Goal: Task Accomplishment & Management: Use online tool/utility

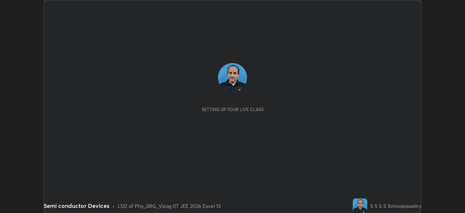
scroll to position [213, 465]
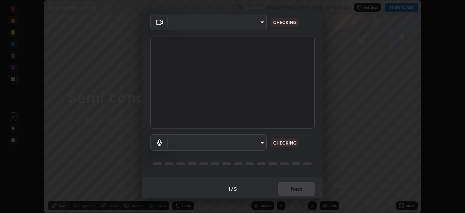
type input "28c77eb1207c253e0561ec2854c37fce72bb755ea7e09e99d45e93fee7f9f977"
type input "9420e0a8eec55b811bef330befdaa823de0ea9ed25cc5b23e024622b689fbda2"
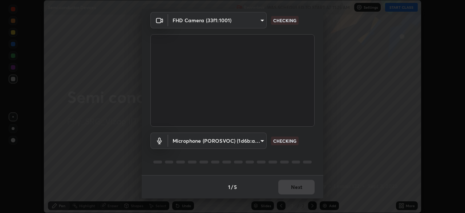
scroll to position [25, 0]
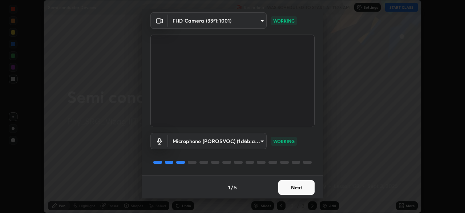
click at [288, 188] on button "Next" at bounding box center [296, 187] width 36 height 15
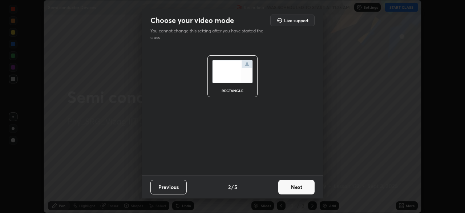
scroll to position [0, 0]
click at [291, 188] on button "Next" at bounding box center [296, 187] width 36 height 15
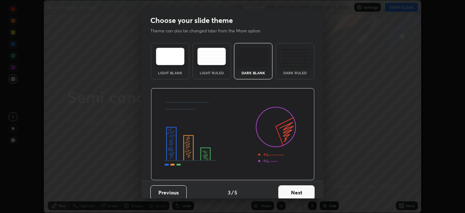
click at [292, 189] on button "Next" at bounding box center [296, 192] width 36 height 15
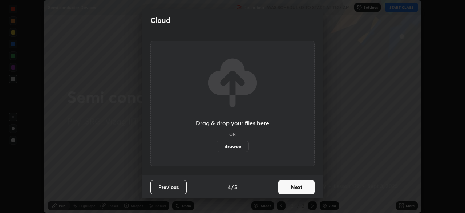
click at [293, 190] on button "Next" at bounding box center [296, 187] width 36 height 15
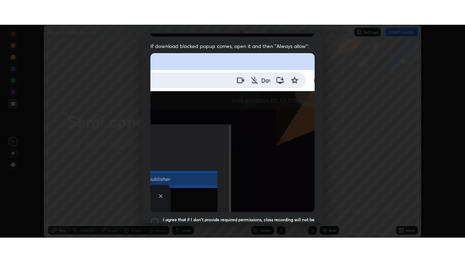
scroll to position [174, 0]
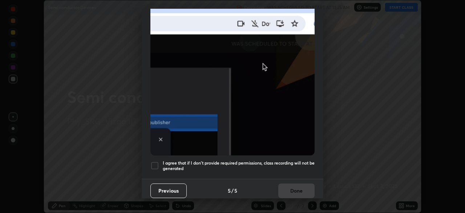
click at [222, 160] on h5 "I agree that if I don't provide required permissions, class recording will not …" at bounding box center [239, 165] width 152 height 11
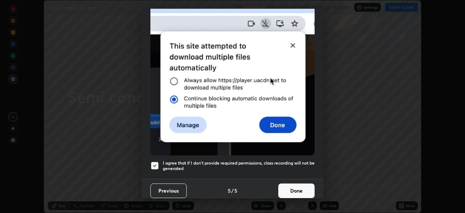
click at [278, 189] on button "Done" at bounding box center [296, 190] width 36 height 15
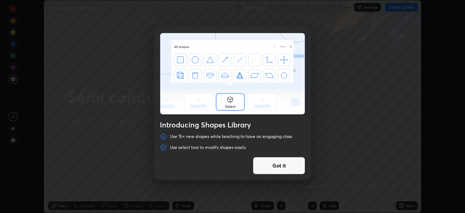
click at [285, 168] on button "Got it" at bounding box center [279, 165] width 52 height 17
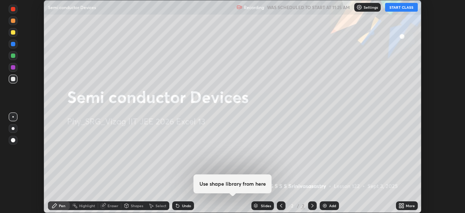
click at [403, 204] on icon at bounding box center [403, 204] width 2 height 2
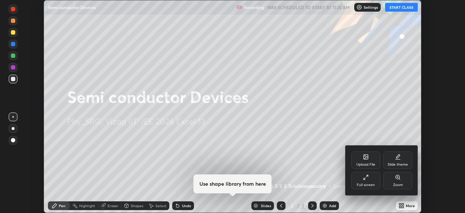
click at [371, 180] on div "Full screen" at bounding box center [365, 180] width 29 height 17
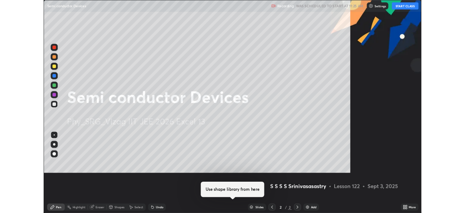
scroll to position [262, 465]
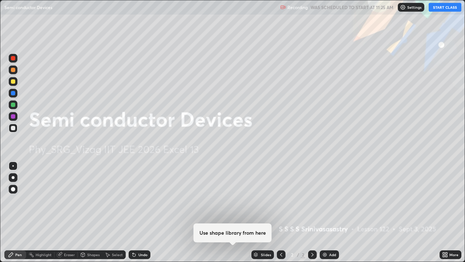
click at [443, 8] on button "START CLASS" at bounding box center [445, 7] width 33 height 9
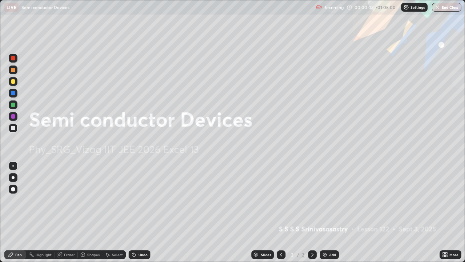
click at [450, 212] on div "More" at bounding box center [454, 255] width 9 height 4
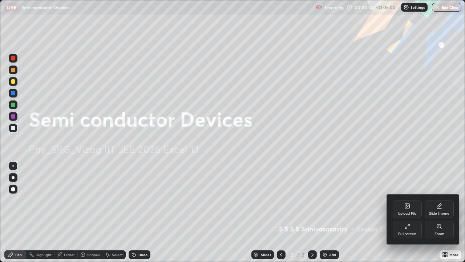
click at [442, 209] on div "Slide theme" at bounding box center [439, 208] width 29 height 17
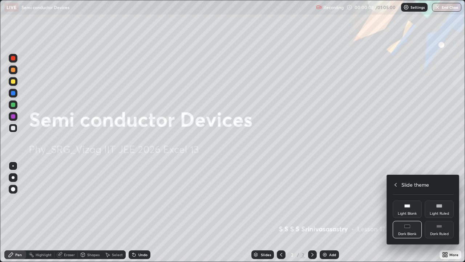
click at [450, 212] on div "Dark Ruled" at bounding box center [439, 229] width 29 height 17
click at [326, 212] on div at bounding box center [232, 131] width 465 height 262
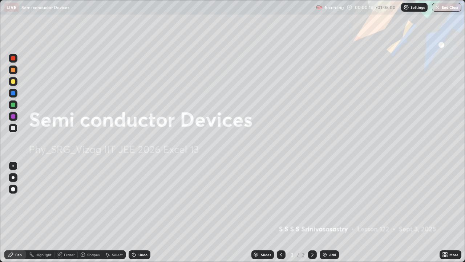
click at [332, 212] on div "Add" at bounding box center [332, 255] width 7 height 4
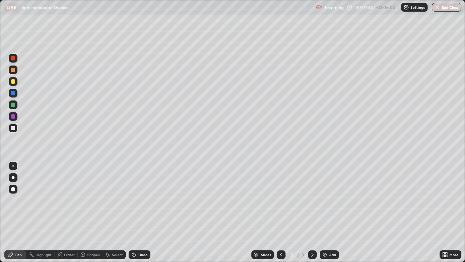
click at [15, 190] on div at bounding box center [13, 189] width 4 height 4
click at [19, 212] on div "Pen" at bounding box center [18, 255] width 7 height 4
click at [13, 83] on div at bounding box center [13, 81] width 4 height 4
click at [15, 129] on div at bounding box center [13, 128] width 9 height 9
click at [88, 212] on div "Shapes" at bounding box center [93, 255] width 12 height 4
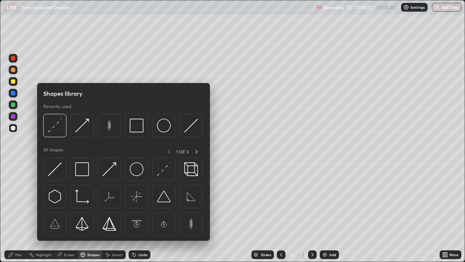
click at [68, 212] on div "Eraser" at bounding box center [69, 255] width 11 height 4
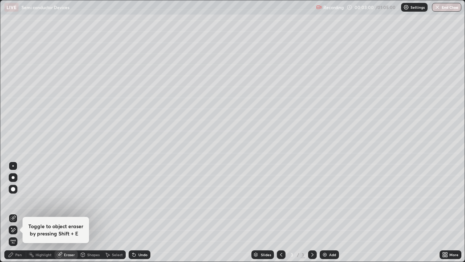
click at [20, 212] on div "Pen" at bounding box center [18, 255] width 7 height 4
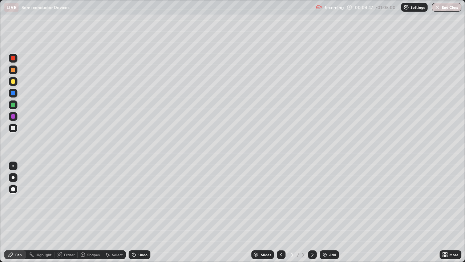
click at [70, 212] on div "Eraser" at bounding box center [69, 255] width 11 height 4
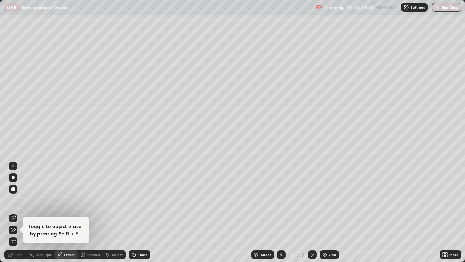
click at [18, 212] on div "Pen" at bounding box center [18, 255] width 7 height 4
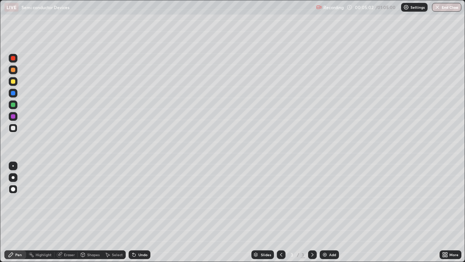
click at [96, 212] on div "Shapes" at bounding box center [93, 255] width 12 height 4
click at [70, 212] on div "Eraser" at bounding box center [69, 255] width 11 height 4
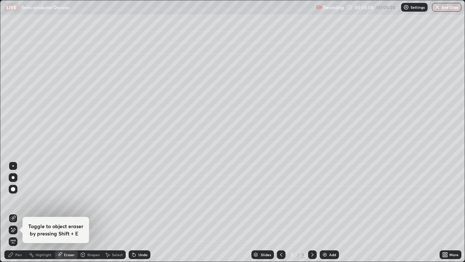
click at [17, 212] on div "Pen" at bounding box center [18, 255] width 7 height 4
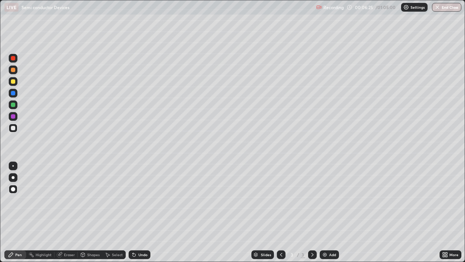
click at [14, 83] on div at bounding box center [13, 81] width 4 height 4
click at [17, 127] on div at bounding box center [13, 128] width 9 height 9
click at [13, 81] on div at bounding box center [13, 81] width 4 height 4
click at [14, 131] on div at bounding box center [13, 128] width 9 height 9
click at [15, 83] on div at bounding box center [13, 81] width 4 height 4
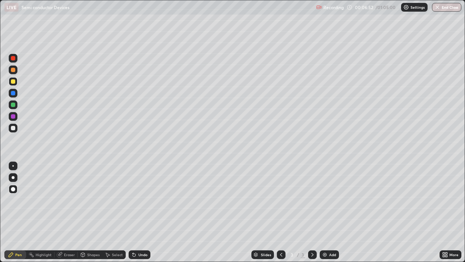
click at [16, 128] on div at bounding box center [13, 128] width 9 height 9
click at [16, 82] on div at bounding box center [13, 81] width 9 height 9
click at [215, 212] on div "Slides 3 / 3 Add" at bounding box center [294, 254] width 289 height 15
click at [15, 129] on div at bounding box center [13, 128] width 4 height 4
click at [14, 81] on div at bounding box center [13, 81] width 4 height 4
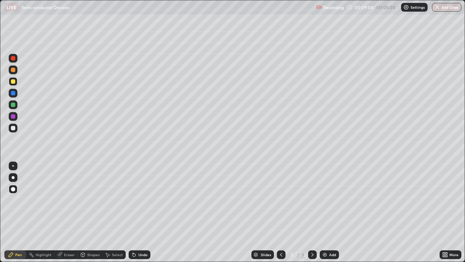
click at [15, 128] on div at bounding box center [13, 128] width 4 height 4
click at [68, 212] on div "Eraser" at bounding box center [69, 255] width 11 height 4
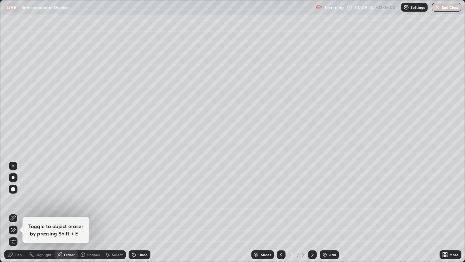
click at [20, 212] on div "Pen" at bounding box center [18, 255] width 7 height 4
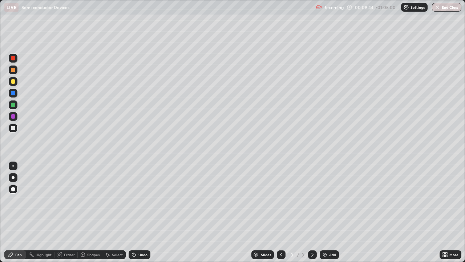
click at [15, 81] on div at bounding box center [13, 81] width 4 height 4
click at [14, 128] on div at bounding box center [13, 128] width 4 height 4
click at [13, 82] on div at bounding box center [13, 81] width 4 height 4
click at [15, 70] on div at bounding box center [13, 70] width 4 height 4
click at [326, 212] on img at bounding box center [325, 255] width 6 height 6
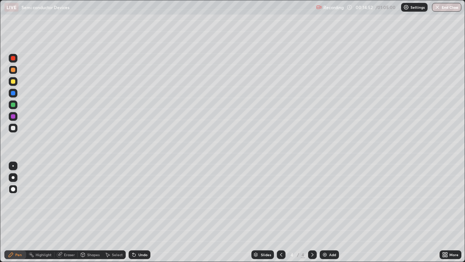
click at [87, 212] on div "Shapes" at bounding box center [93, 255] width 12 height 4
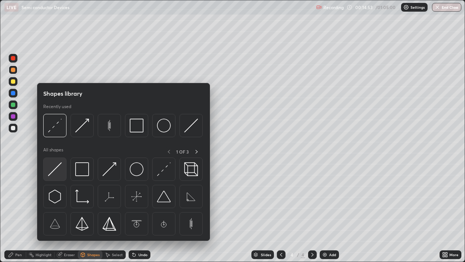
click at [56, 170] on img at bounding box center [55, 169] width 14 height 14
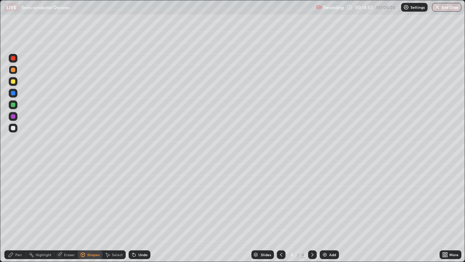
click at [14, 128] on div at bounding box center [13, 128] width 4 height 4
click at [14, 81] on div at bounding box center [13, 81] width 4 height 4
click at [19, 212] on div "Pen" at bounding box center [18, 255] width 7 height 4
click at [139, 212] on div "Undo" at bounding box center [142, 255] width 9 height 4
click at [92, 212] on div "Shapes" at bounding box center [93, 255] width 12 height 4
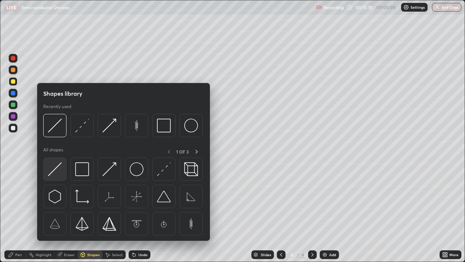
click at [58, 172] on img at bounding box center [55, 169] width 14 height 14
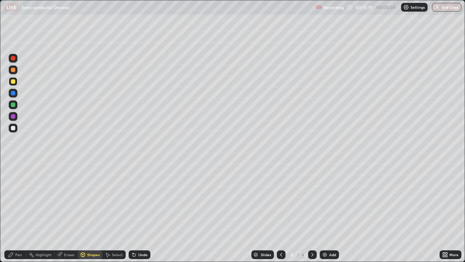
click at [14, 128] on div at bounding box center [13, 128] width 4 height 4
click at [15, 81] on div at bounding box center [13, 81] width 4 height 4
click at [20, 212] on div "Pen" at bounding box center [18, 255] width 7 height 4
click at [18, 212] on div "Pen" at bounding box center [18, 255] width 7 height 4
click at [14, 128] on div at bounding box center [13, 128] width 4 height 4
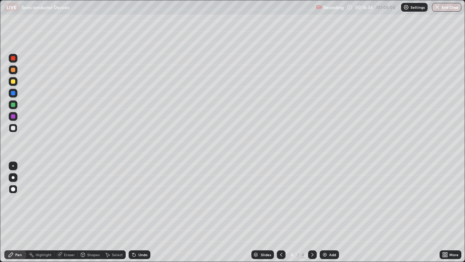
click at [141, 212] on div "Undo" at bounding box center [142, 255] width 9 height 4
click at [141, 212] on div "Undo" at bounding box center [140, 254] width 22 height 9
click at [142, 212] on div "Undo" at bounding box center [140, 254] width 22 height 9
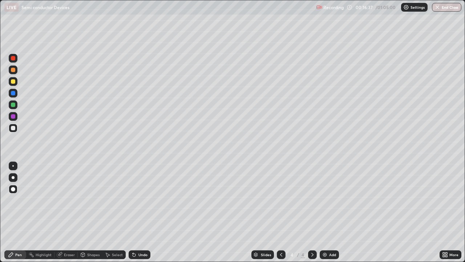
click at [141, 212] on div "Undo" at bounding box center [142, 255] width 9 height 4
click at [12, 79] on div at bounding box center [13, 81] width 4 height 4
click at [13, 128] on div at bounding box center [13, 128] width 4 height 4
click at [86, 212] on div "Shapes" at bounding box center [90, 254] width 25 height 9
click at [67, 212] on div "Eraser" at bounding box center [69, 255] width 11 height 4
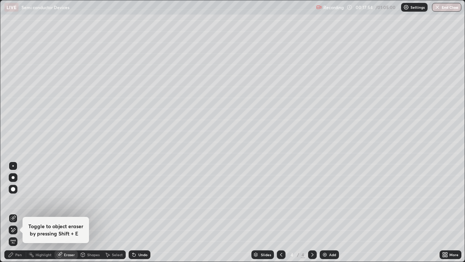
click at [23, 212] on div "Pen" at bounding box center [15, 254] width 22 height 9
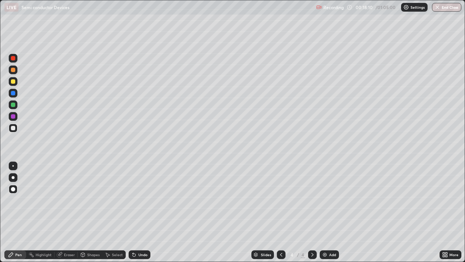
click at [13, 116] on div at bounding box center [13, 116] width 4 height 4
click at [13, 82] on div at bounding box center [13, 81] width 4 height 4
click at [14, 117] on div at bounding box center [13, 116] width 4 height 4
click at [15, 105] on div at bounding box center [13, 105] width 4 height 4
click at [14, 93] on div at bounding box center [13, 93] width 4 height 4
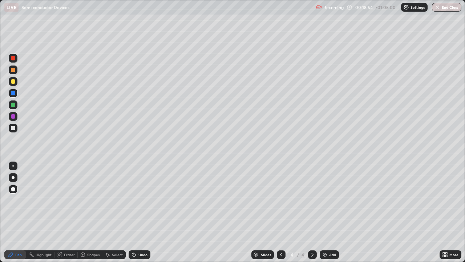
click at [141, 212] on div "Undo" at bounding box center [142, 255] width 9 height 4
click at [142, 212] on div "Undo" at bounding box center [142, 255] width 9 height 4
click at [16, 72] on div at bounding box center [13, 69] width 9 height 9
click at [91, 212] on div "Shapes" at bounding box center [93, 255] width 12 height 4
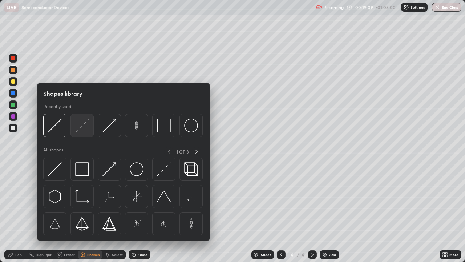
click at [87, 125] on img at bounding box center [82, 125] width 14 height 14
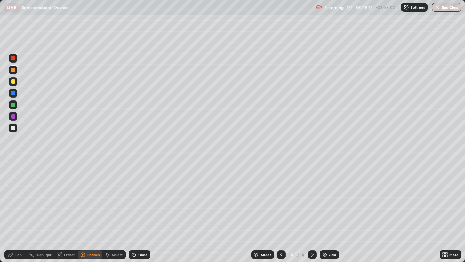
click at [139, 212] on div "Undo" at bounding box center [142, 255] width 9 height 4
click at [13, 60] on div at bounding box center [13, 58] width 4 height 4
click at [20, 212] on div "Pen" at bounding box center [18, 255] width 7 height 4
click at [14, 129] on div at bounding box center [13, 128] width 4 height 4
click at [139, 212] on div "Undo" at bounding box center [142, 255] width 9 height 4
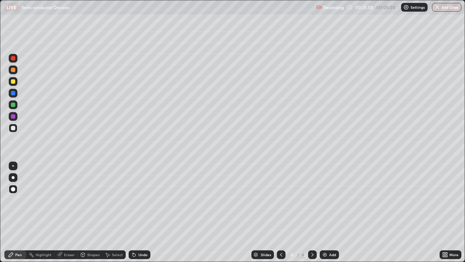
click at [89, 212] on div "Shapes" at bounding box center [93, 255] width 12 height 4
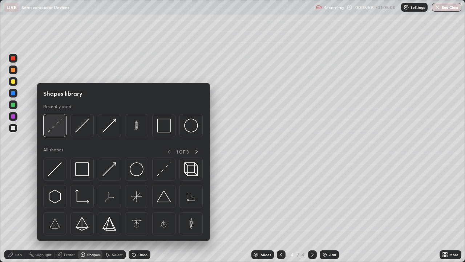
click at [57, 127] on img at bounding box center [55, 125] width 14 height 14
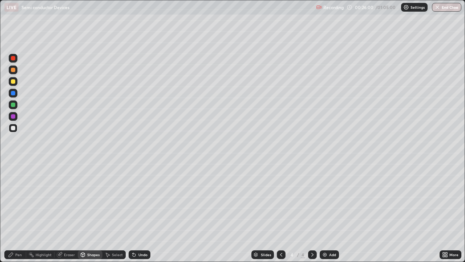
click at [14, 59] on div at bounding box center [13, 58] width 4 height 4
click at [15, 82] on div at bounding box center [13, 81] width 4 height 4
click at [140, 212] on div "Undo" at bounding box center [140, 254] width 22 height 9
click at [12, 104] on div at bounding box center [13, 105] width 4 height 4
click at [140, 212] on div "Undo" at bounding box center [142, 255] width 9 height 4
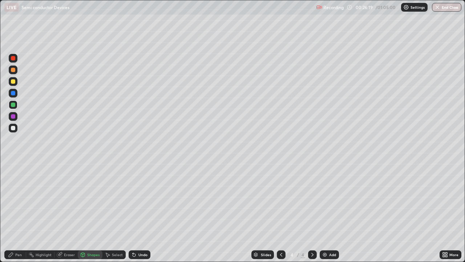
click at [139, 212] on div "Undo" at bounding box center [142, 255] width 9 height 4
click at [17, 212] on div "Pen" at bounding box center [18, 255] width 7 height 4
click at [69, 212] on div "Eraser" at bounding box center [69, 255] width 11 height 4
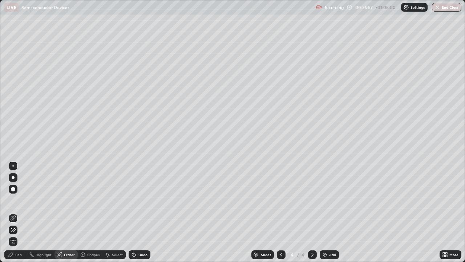
click at [19, 212] on div "Pen" at bounding box center [18, 255] width 7 height 4
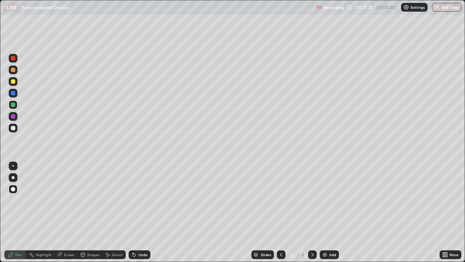
click at [138, 212] on div "Undo" at bounding box center [142, 255] width 9 height 4
click at [324, 212] on img at bounding box center [325, 255] width 6 height 6
click at [12, 83] on div at bounding box center [13, 81] width 4 height 4
click at [281, 212] on icon at bounding box center [281, 255] width 6 height 6
click at [312, 212] on icon at bounding box center [313, 255] width 6 height 6
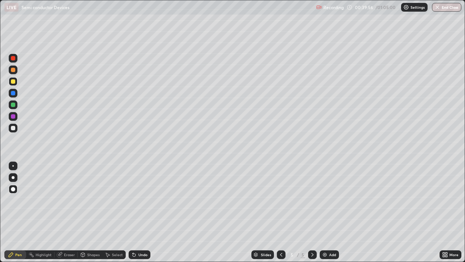
click at [281, 212] on icon at bounding box center [281, 255] width 6 height 6
click at [312, 212] on icon at bounding box center [313, 255] width 6 height 6
click at [327, 212] on img at bounding box center [325, 255] width 6 height 6
click at [92, 212] on div "Shapes" at bounding box center [93, 255] width 12 height 4
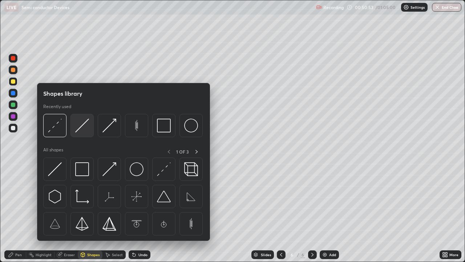
click at [84, 129] on img at bounding box center [82, 125] width 14 height 14
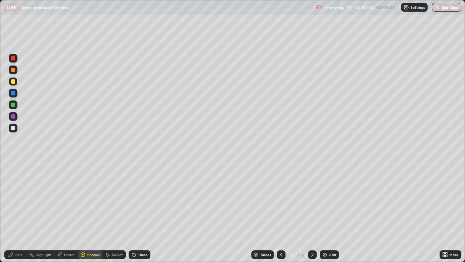
click at [13, 128] on div at bounding box center [13, 128] width 4 height 4
click at [13, 81] on div at bounding box center [13, 81] width 4 height 4
click at [15, 128] on div at bounding box center [13, 128] width 4 height 4
click at [143, 212] on div "Undo" at bounding box center [142, 255] width 9 height 4
click at [18, 212] on div "Pen" at bounding box center [18, 255] width 7 height 4
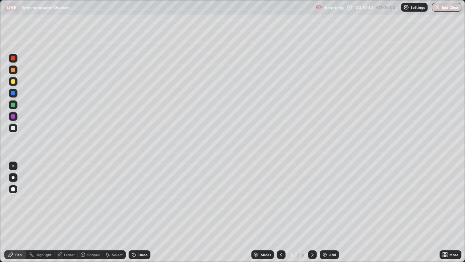
click at [16, 82] on div at bounding box center [13, 81] width 9 height 9
click at [140, 212] on div "Undo" at bounding box center [142, 255] width 9 height 4
click at [93, 212] on div "Shapes" at bounding box center [93, 255] width 12 height 4
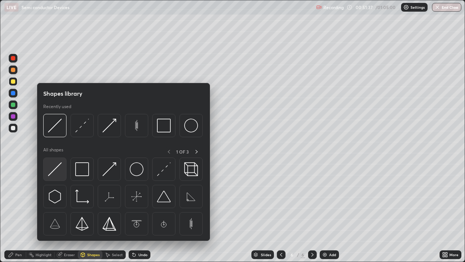
click at [60, 170] on img at bounding box center [55, 169] width 14 height 14
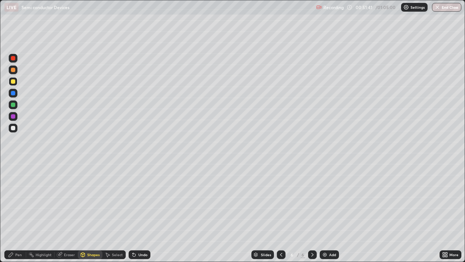
click at [13, 128] on div at bounding box center [13, 128] width 4 height 4
click at [17, 212] on div "Pen" at bounding box center [18, 255] width 7 height 4
click at [15, 82] on div at bounding box center [13, 81] width 4 height 4
click at [14, 127] on div at bounding box center [13, 128] width 4 height 4
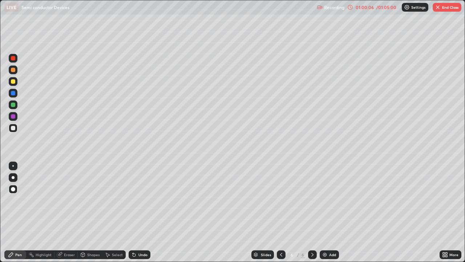
click at [449, 10] on button "End Class" at bounding box center [447, 7] width 29 height 9
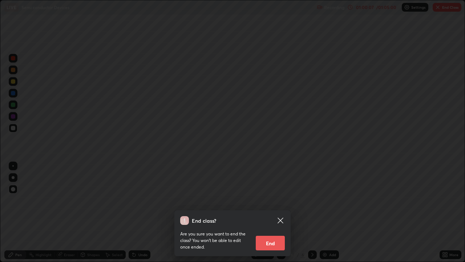
click at [278, 212] on button "End" at bounding box center [270, 243] width 29 height 15
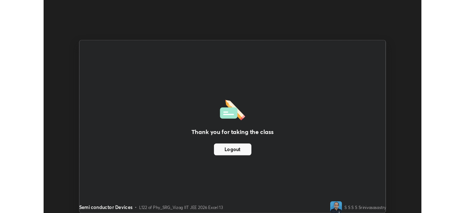
scroll to position [36136, 35883]
